Goal: Information Seeking & Learning: Learn about a topic

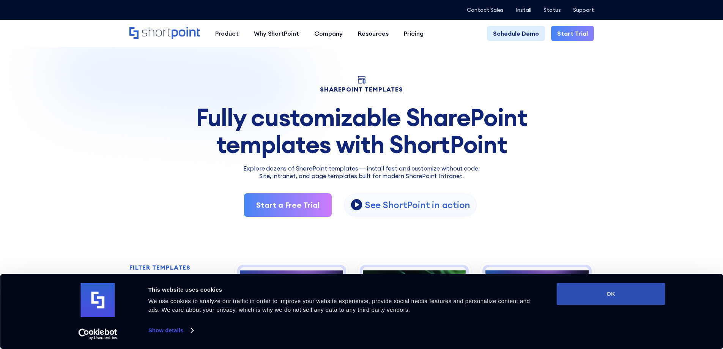
click at [637, 296] on button "OK" at bounding box center [611, 294] width 108 height 22
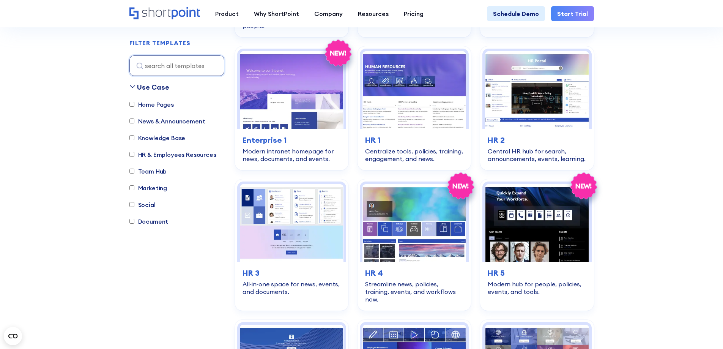
scroll to position [986, 0]
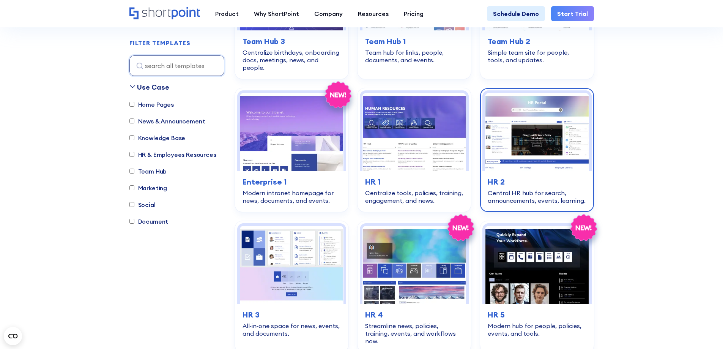
click at [511, 154] on img at bounding box center [537, 132] width 104 height 78
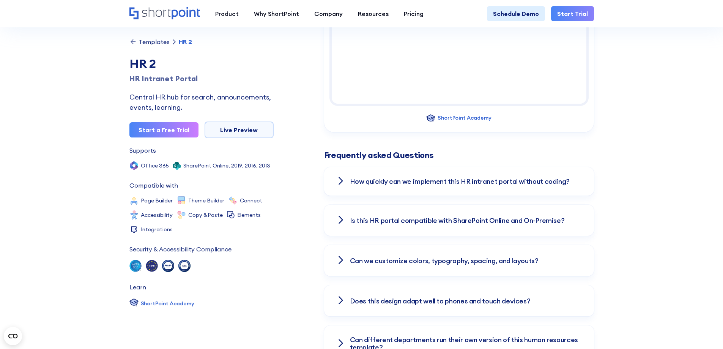
scroll to position [948, 0]
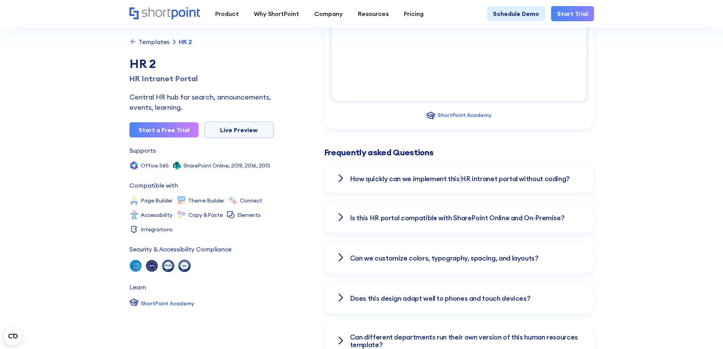
click at [459, 175] on h3 "How quickly can we implement this HR intranet portal without coding?" at bounding box center [460, 179] width 220 height 8
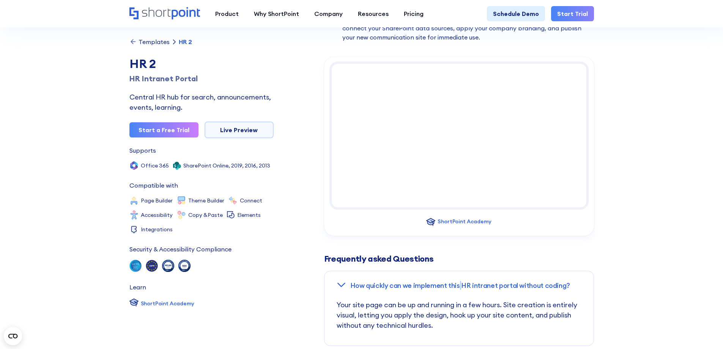
scroll to position [721, 0]
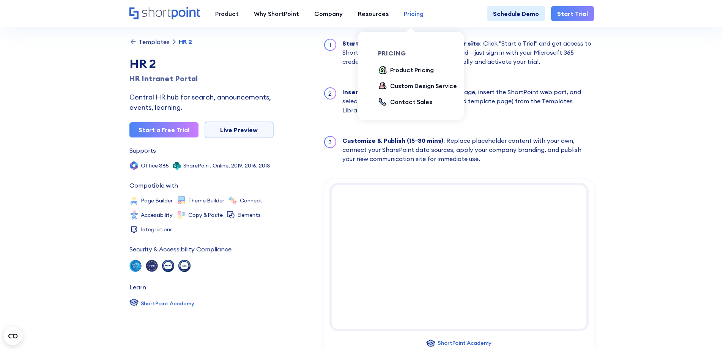
click at [404, 13] on div "Pricing" at bounding box center [414, 13] width 20 height 9
click at [401, 68] on div "Product Pricing" at bounding box center [412, 69] width 44 height 9
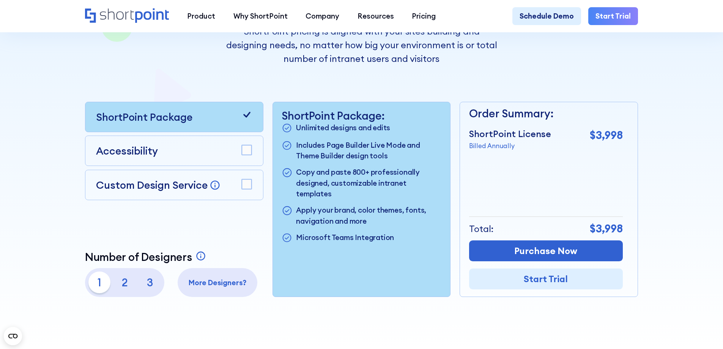
scroll to position [190, 0]
